Goal: Information Seeking & Learning: Find specific fact

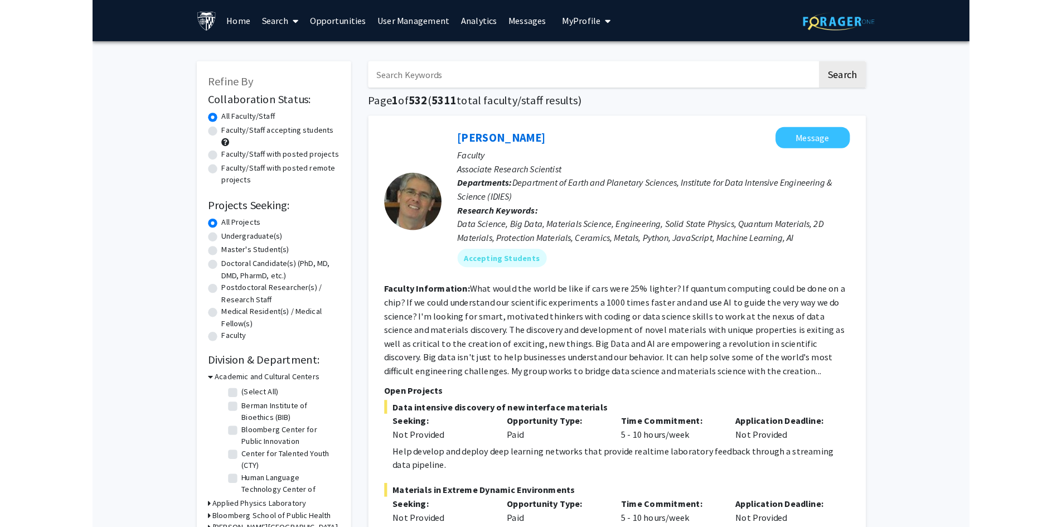
scroll to position [435, 0]
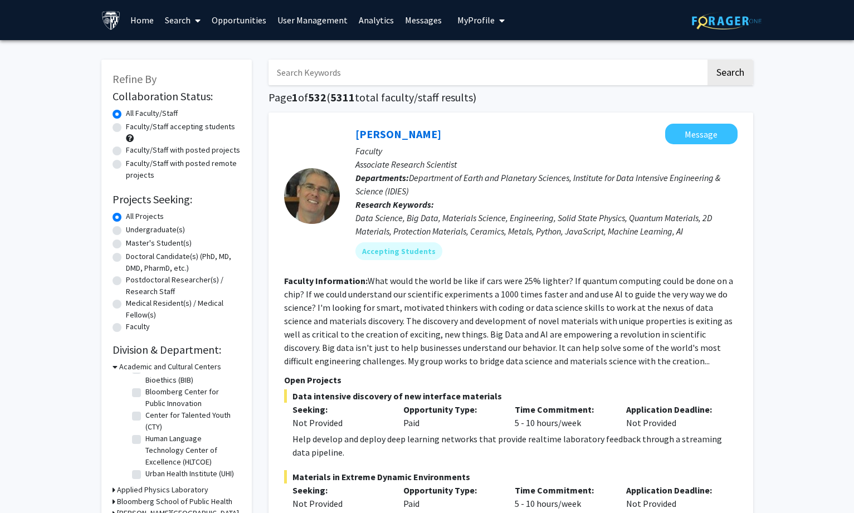
click at [116, 368] on icon at bounding box center [115, 367] width 5 height 12
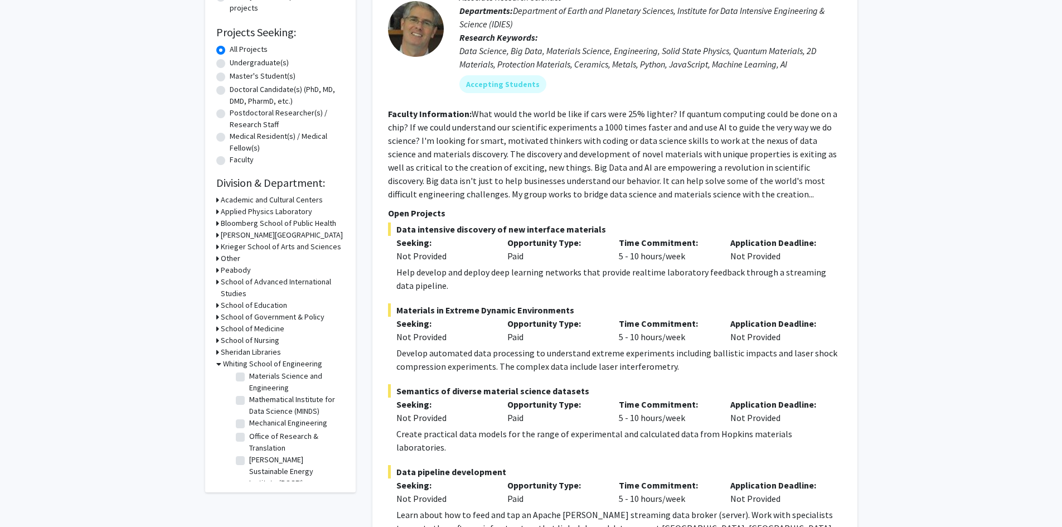
scroll to position [546, 0]
click at [216, 363] on icon at bounding box center [218, 364] width 5 height 12
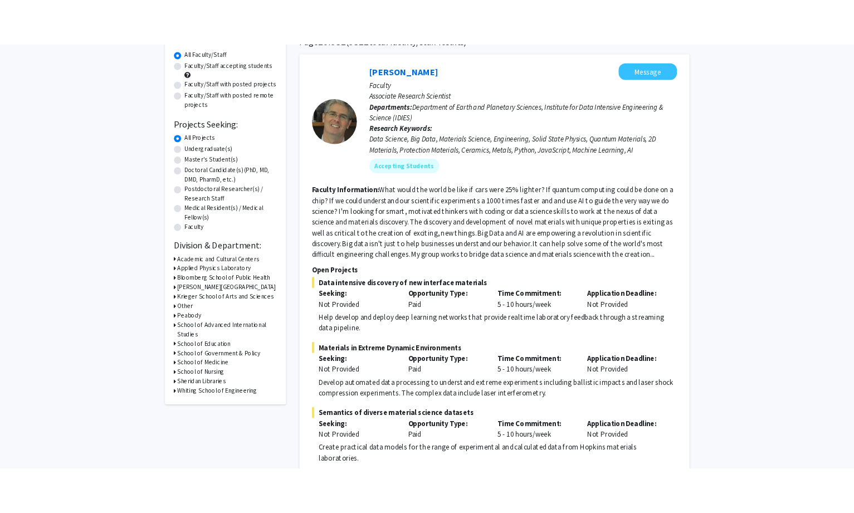
scroll to position [0, 0]
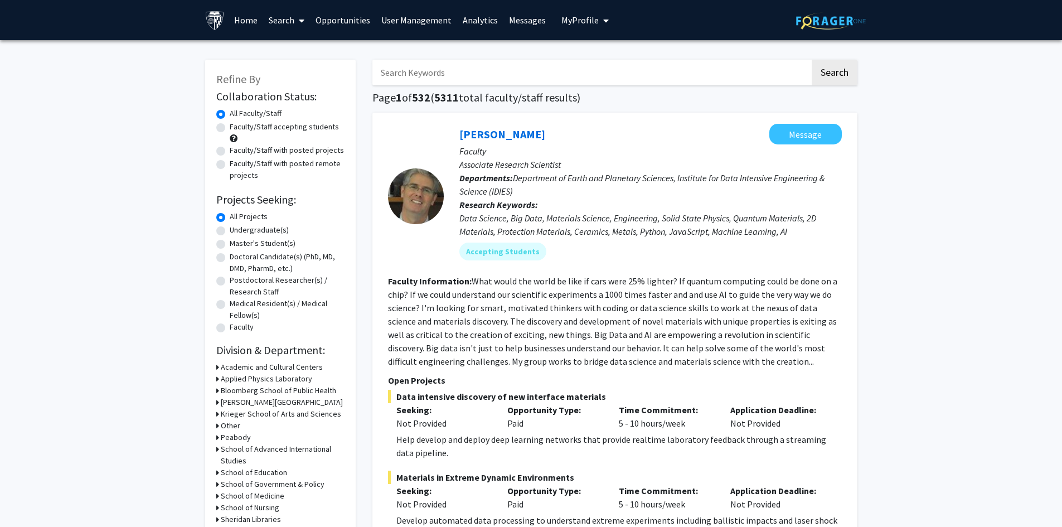
click at [230, 149] on label "Faculty/Staff with posted projects" at bounding box center [287, 150] width 114 height 12
click at [230, 149] on input "Faculty/Staff with posted projects" at bounding box center [233, 147] width 7 height 7
radio input "true"
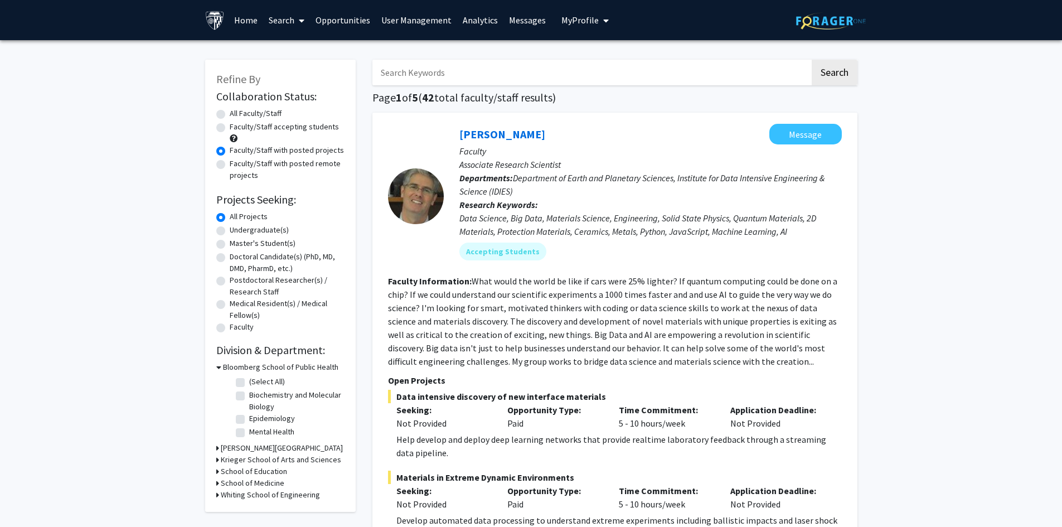
click at [230, 111] on label "All Faculty/Staff" at bounding box center [256, 114] width 52 height 12
click at [230, 111] on input "All Faculty/Staff" at bounding box center [233, 111] width 7 height 7
radio input "true"
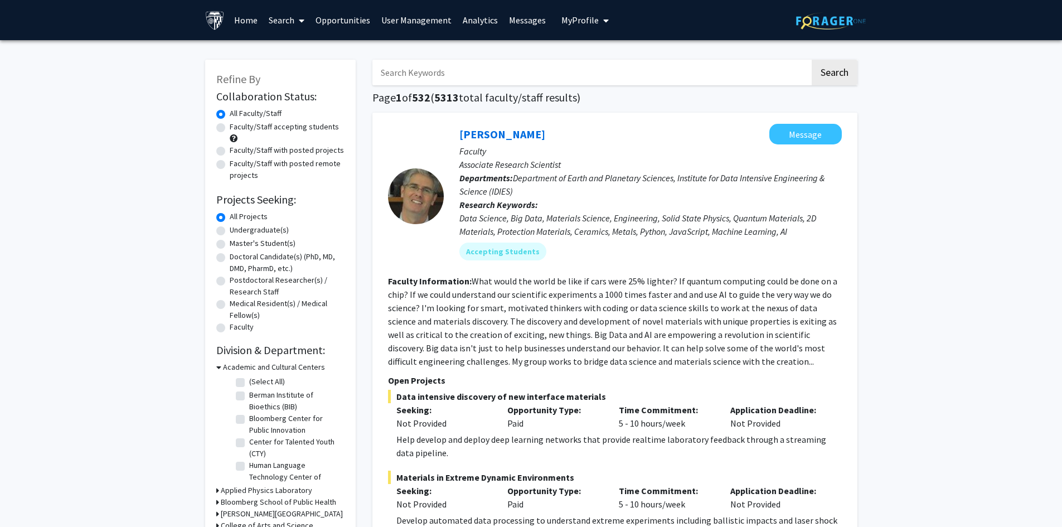
click at [230, 230] on label "Undergraduate(s)" at bounding box center [259, 230] width 59 height 12
click at [230, 230] on input "Undergraduate(s)" at bounding box center [233, 227] width 7 height 7
radio input "true"
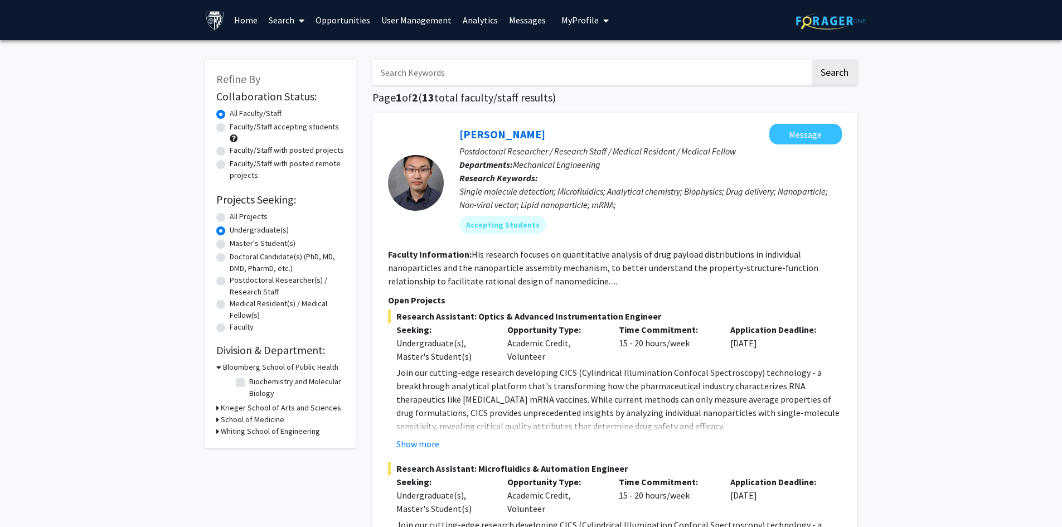
click at [230, 230] on label "Undergraduate(s)" at bounding box center [259, 230] width 59 height 12
click at [230, 230] on input "Undergraduate(s)" at bounding box center [233, 227] width 7 height 7
click at [230, 213] on label "All Projects" at bounding box center [249, 217] width 38 height 12
click at [230, 213] on input "All Projects" at bounding box center [233, 214] width 7 height 7
radio input "true"
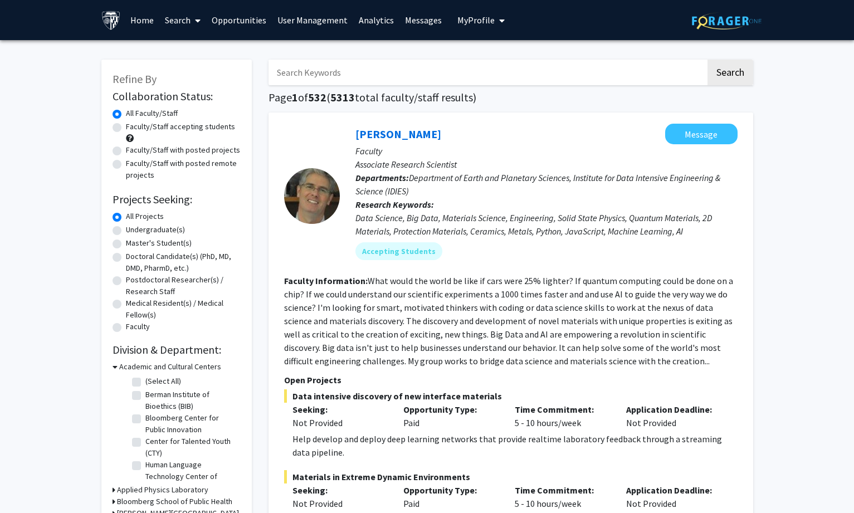
click at [115, 367] on icon at bounding box center [115, 367] width 5 height 12
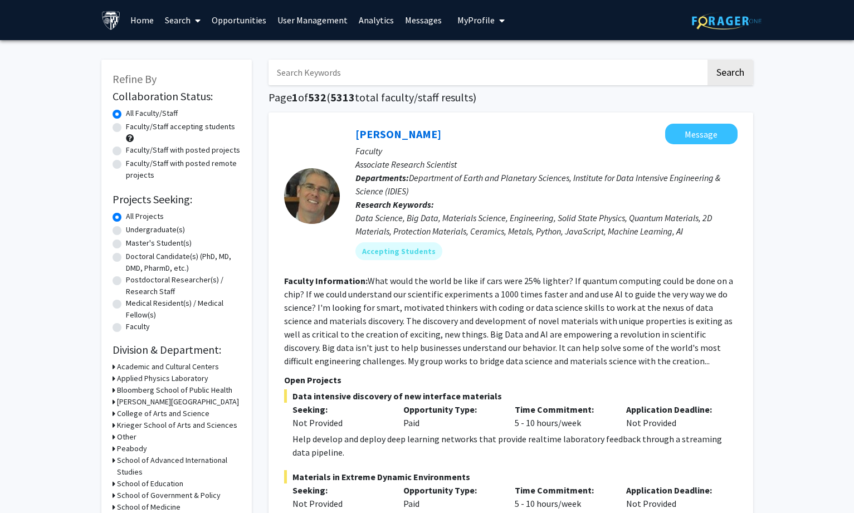
click at [321, 74] on input "Search Keywords" at bounding box center [488, 73] width 438 height 26
type input "tchern"
click at [708, 60] on button "Search" at bounding box center [731, 73] width 46 height 26
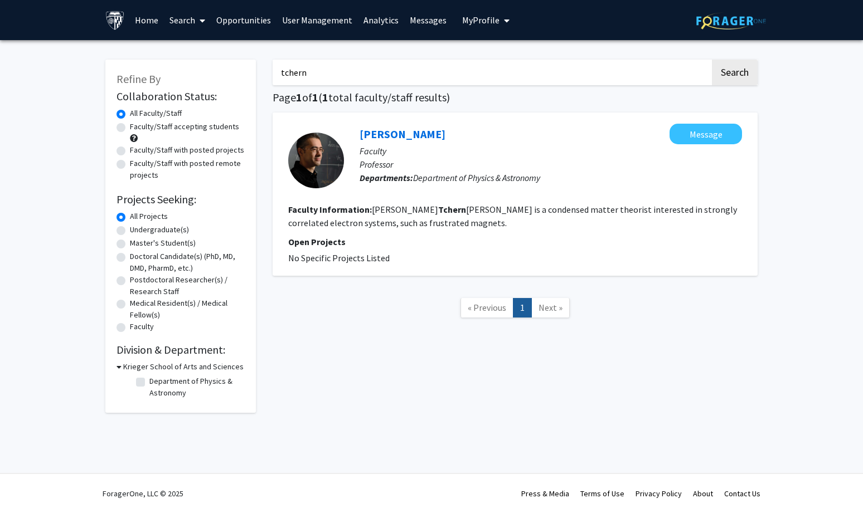
click at [187, 17] on link "Search" at bounding box center [187, 20] width 47 height 39
click at [184, 51] on span "Faculty/Staff" at bounding box center [205, 51] width 82 height 22
